Goal: Transaction & Acquisition: Purchase product/service

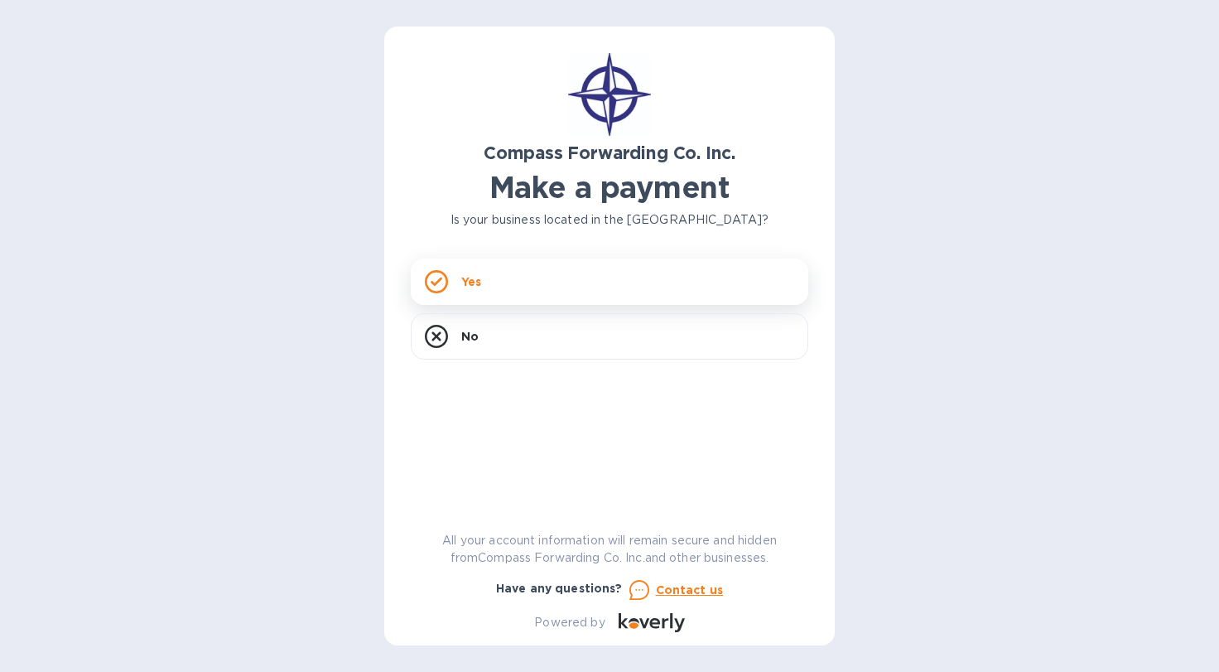
click at [478, 288] on p "Yes" at bounding box center [471, 281] width 20 height 17
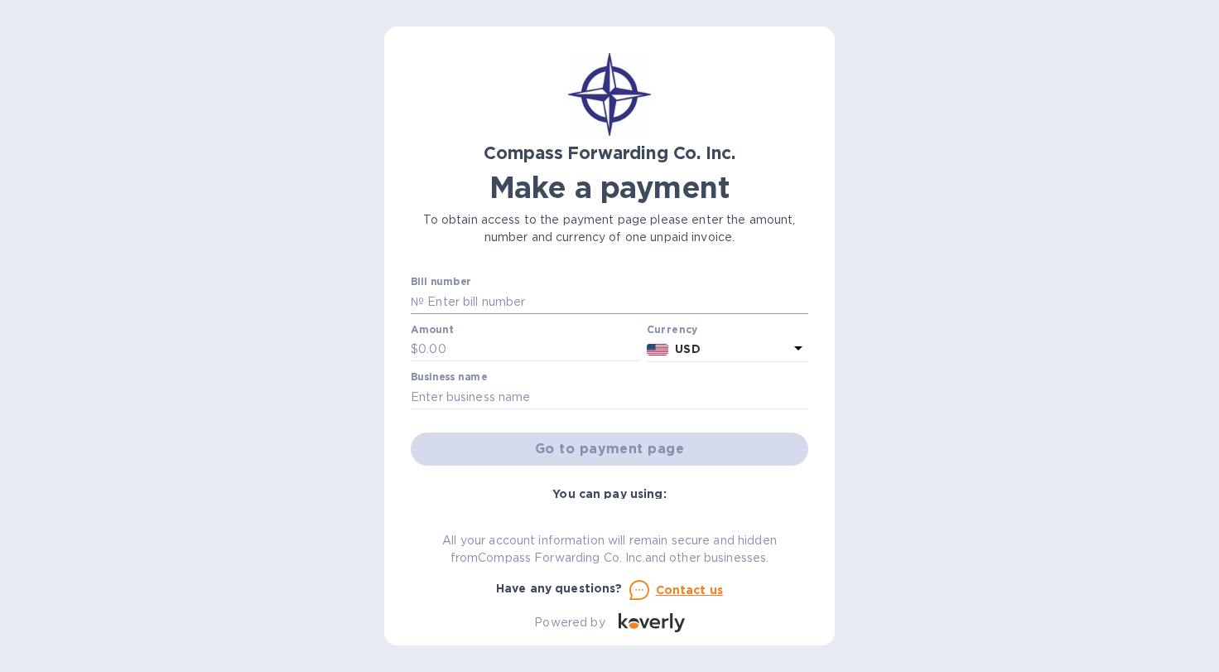
click at [482, 303] on input "text" at bounding box center [616, 301] width 384 height 25
type input "29760396221"
type input "85"
type input "BDP INTERNATIONAL"
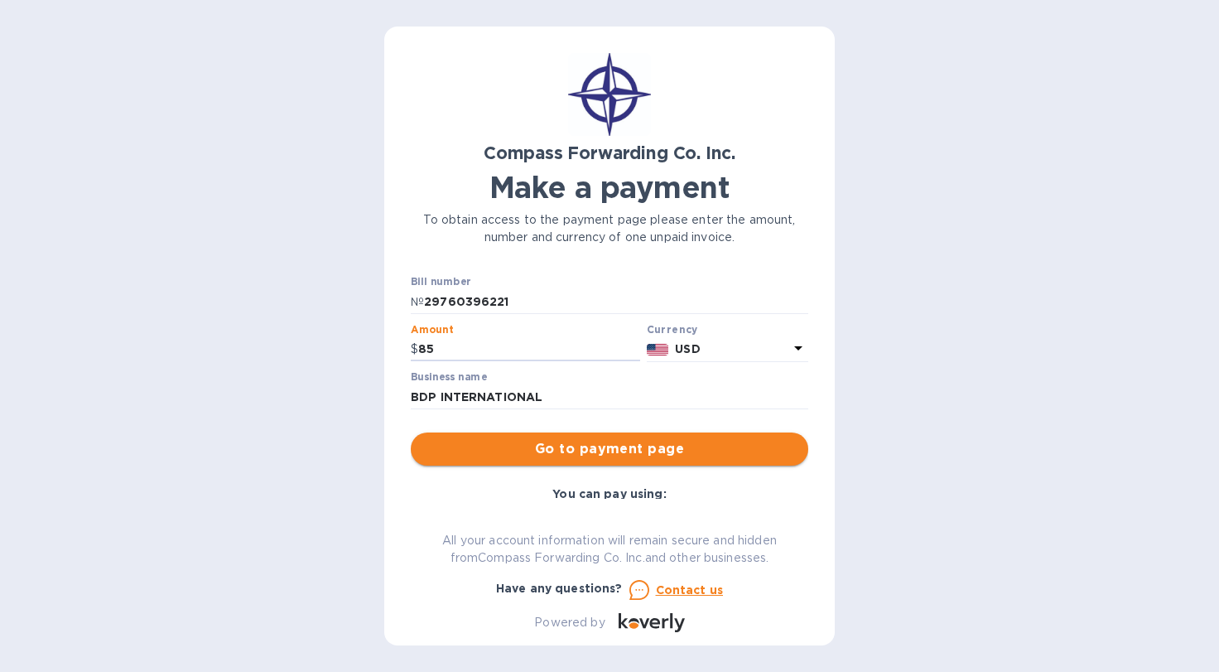
click at [505, 451] on span "Go to payment page" at bounding box center [609, 449] width 371 height 20
